Goal: Find contact information: Find contact information

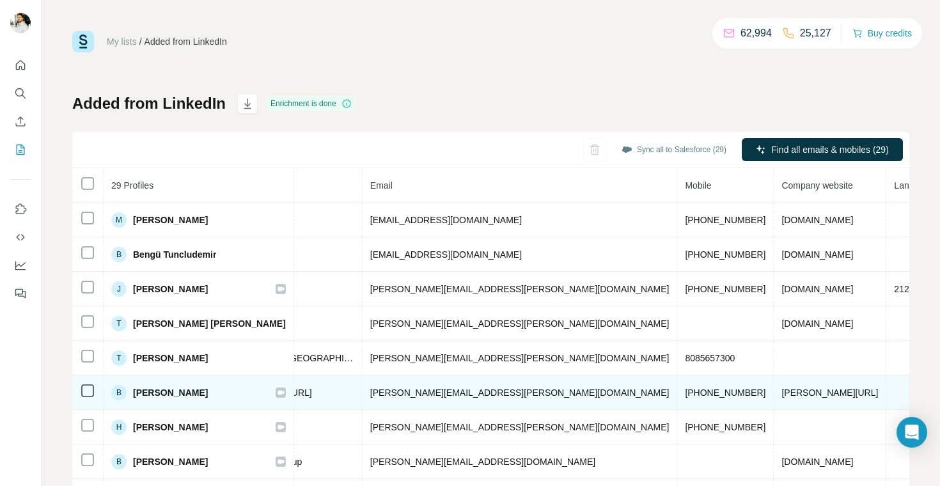
scroll to position [0, 427]
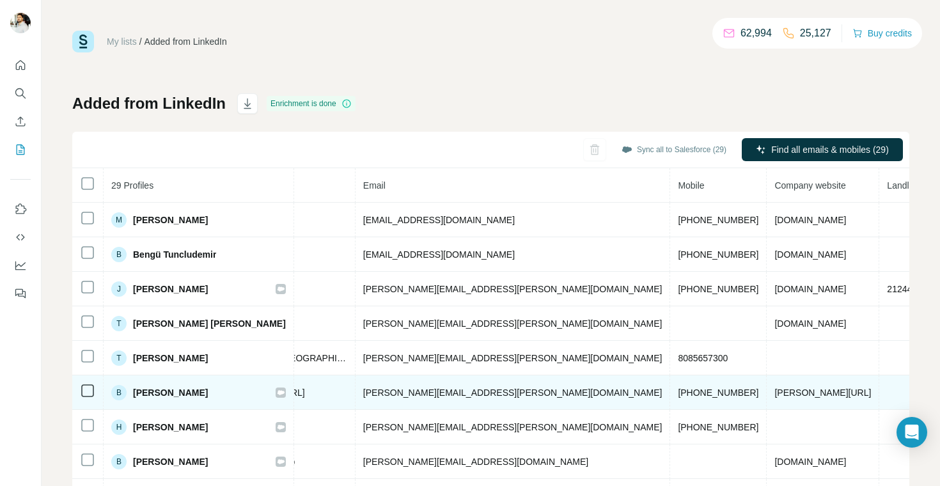
click at [767, 393] on td "[PERSON_NAME][URL]" at bounding box center [823, 392] width 113 height 35
drag, startPoint x: 502, startPoint y: 391, endPoint x: 360, endPoint y: 395, distance: 142.0
click at [360, 395] on td "[PERSON_NAME][EMAIL_ADDRESS][PERSON_NAME][DOMAIN_NAME]" at bounding box center [512, 392] width 315 height 35
copy span "[PERSON_NAME][EMAIL_ADDRESS][PERSON_NAME][DOMAIN_NAME]"
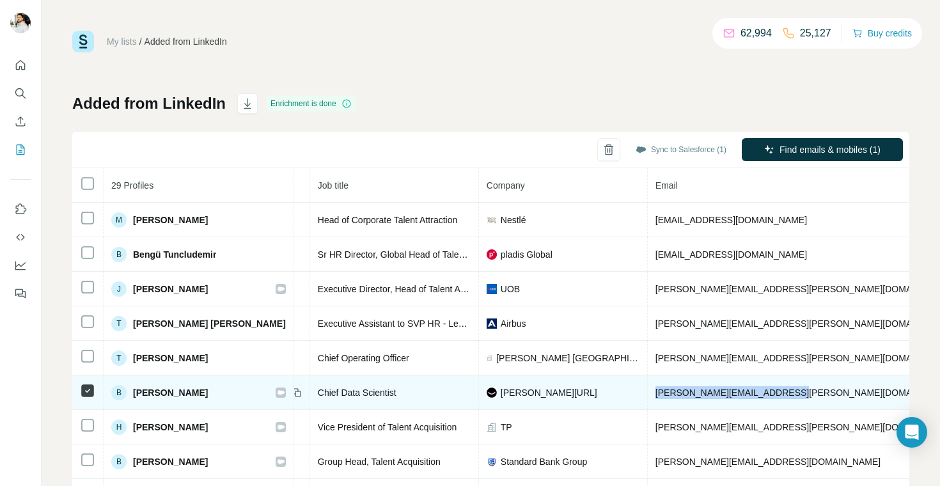
scroll to position [0, 0]
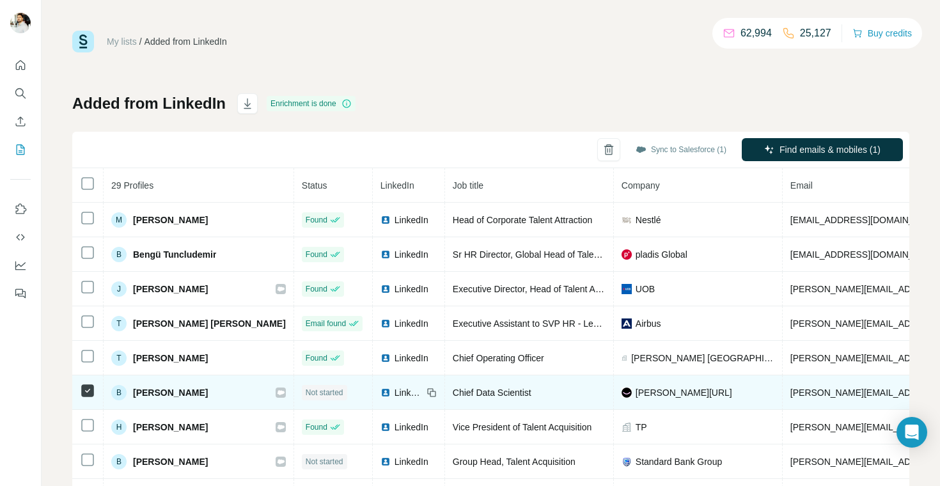
click at [400, 393] on span "LinkedIn" at bounding box center [408, 392] width 28 height 13
click at [150, 391] on span "[PERSON_NAME]" at bounding box center [170, 392] width 75 height 13
click at [281, 395] on icon at bounding box center [281, 392] width 8 height 10
